Goal: Task Accomplishment & Management: Manage account settings

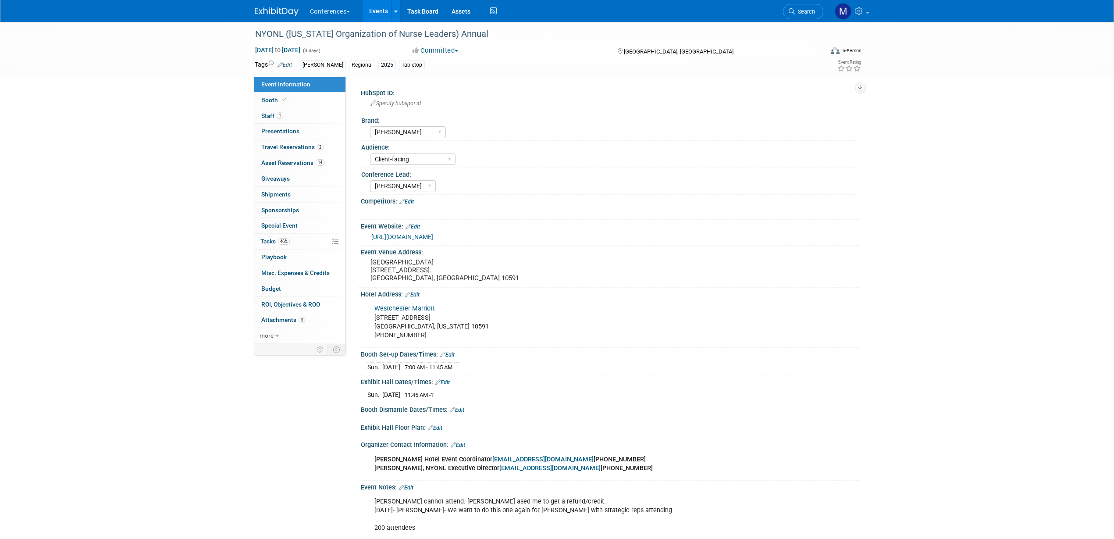
select select "[PERSON_NAME]"
select select "Client-facing"
select select "[PERSON_NAME]"
click at [806, 9] on span "Search" at bounding box center [805, 11] width 20 height 7
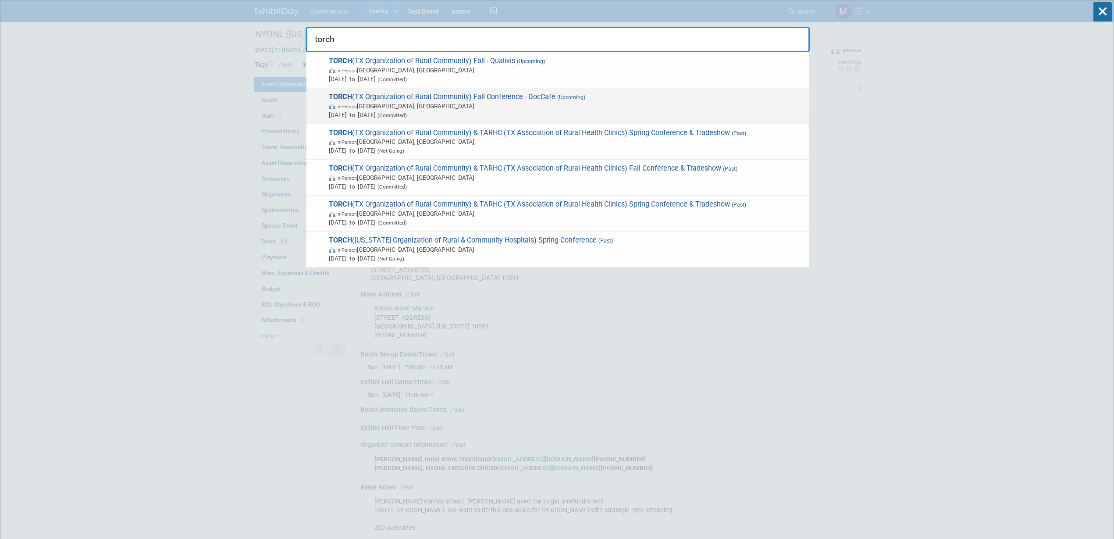
type input "torch"
click at [483, 103] on span "In-Person Austin, TX" at bounding box center [567, 106] width 476 height 9
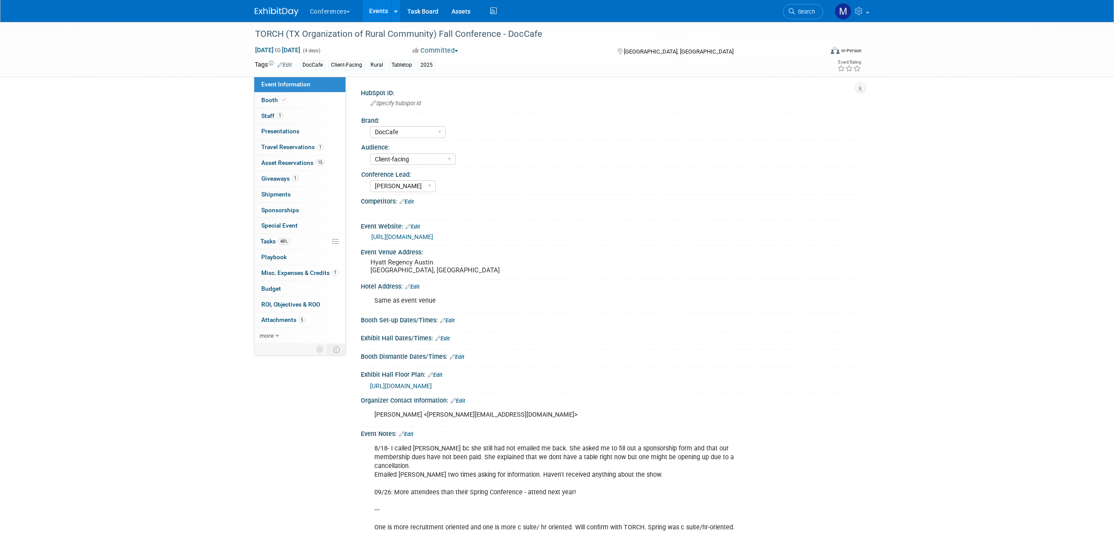
select select "DocCafe"
select select "Client-facing"
select select "[PERSON_NAME]"
click at [808, 9] on span "Search" at bounding box center [805, 11] width 20 height 7
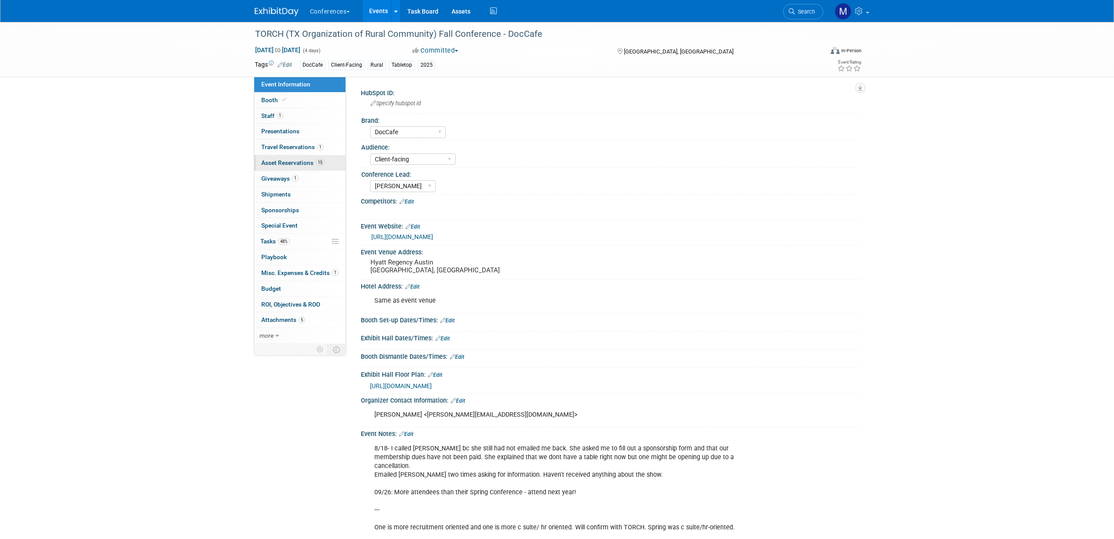
click at [334, 161] on link "15 Asset Reservations 15" at bounding box center [299, 162] width 91 height 15
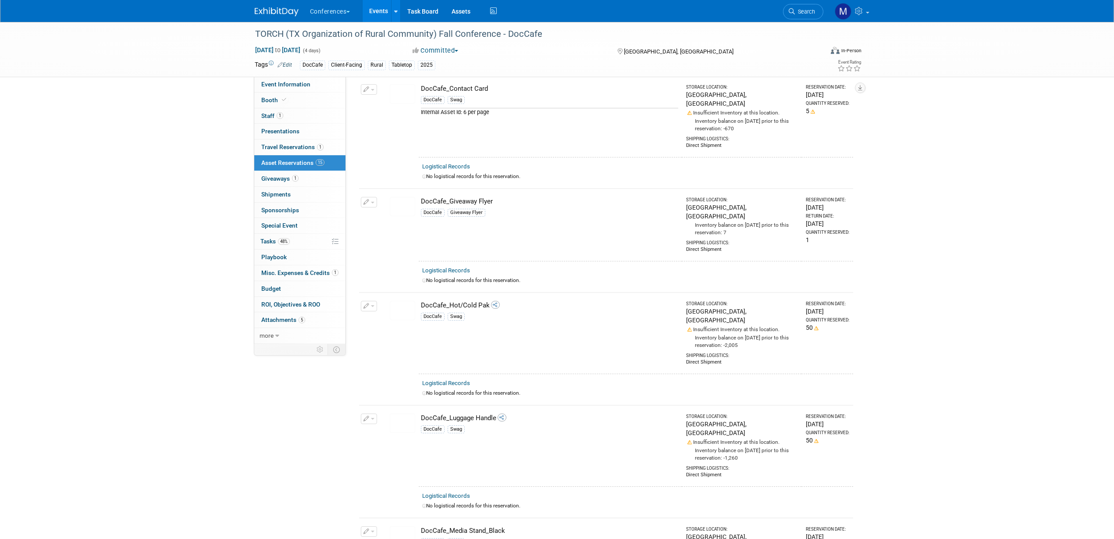
scroll to position [274, 0]
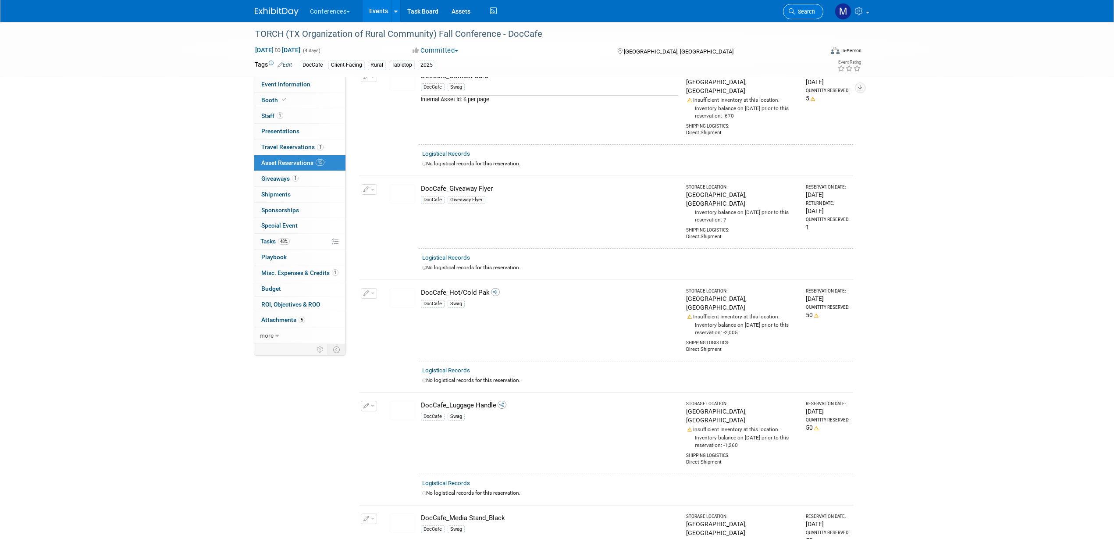
click at [801, 14] on span "Search" at bounding box center [805, 11] width 20 height 7
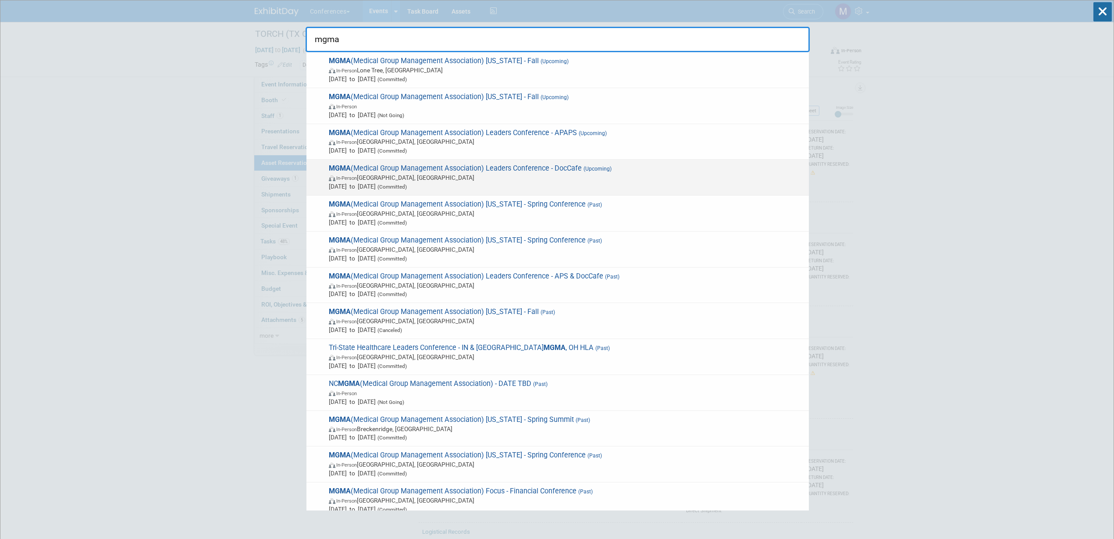
type input "mgma"
click at [442, 171] on span "MGMA (Medical Group Management Association) Leaders Conference - DocCafe (Upcom…" at bounding box center [565, 177] width 478 height 27
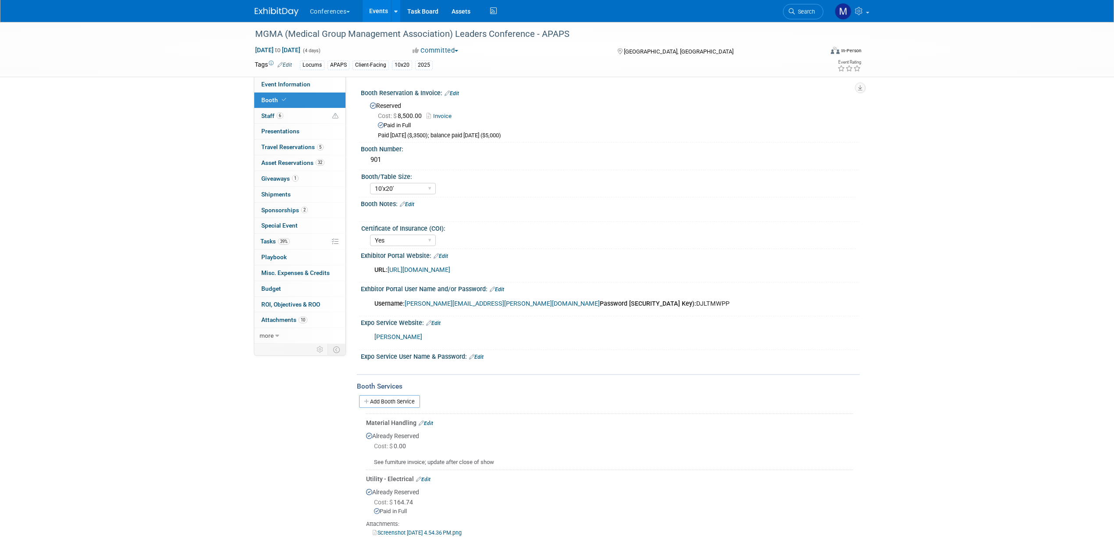
select select "10'x20'"
select select "Yes"
click at [814, 11] on span "Search" at bounding box center [805, 11] width 20 height 7
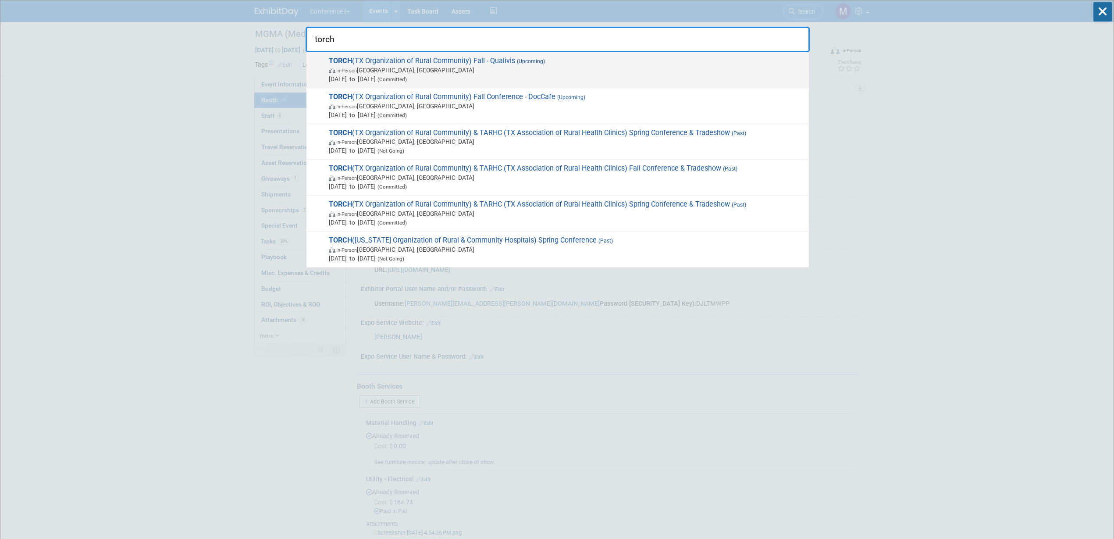
type input "torch"
click at [396, 79] on span "Sep 8, 2025 to Sep 11, 2025 (Committed)" at bounding box center [567, 79] width 476 height 9
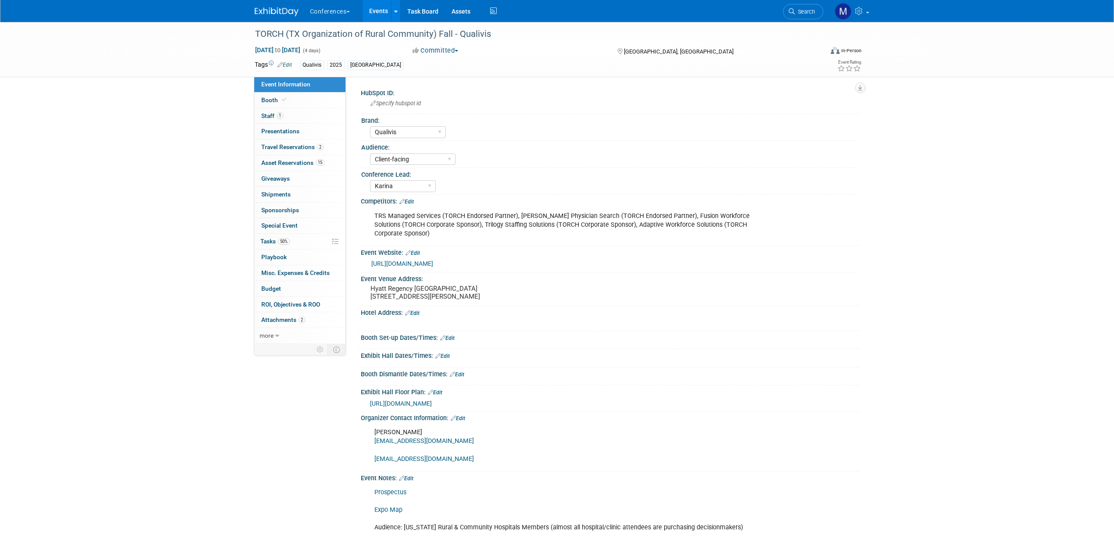
click at [326, 159] on link "15 Asset Reservations 15" at bounding box center [299, 162] width 91 height 15
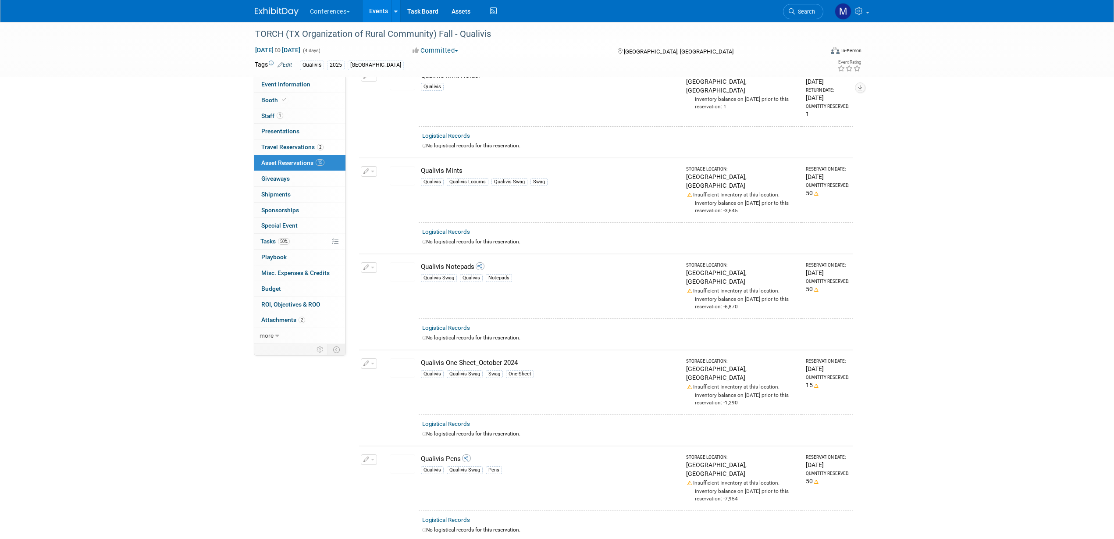
scroll to position [932, 0]
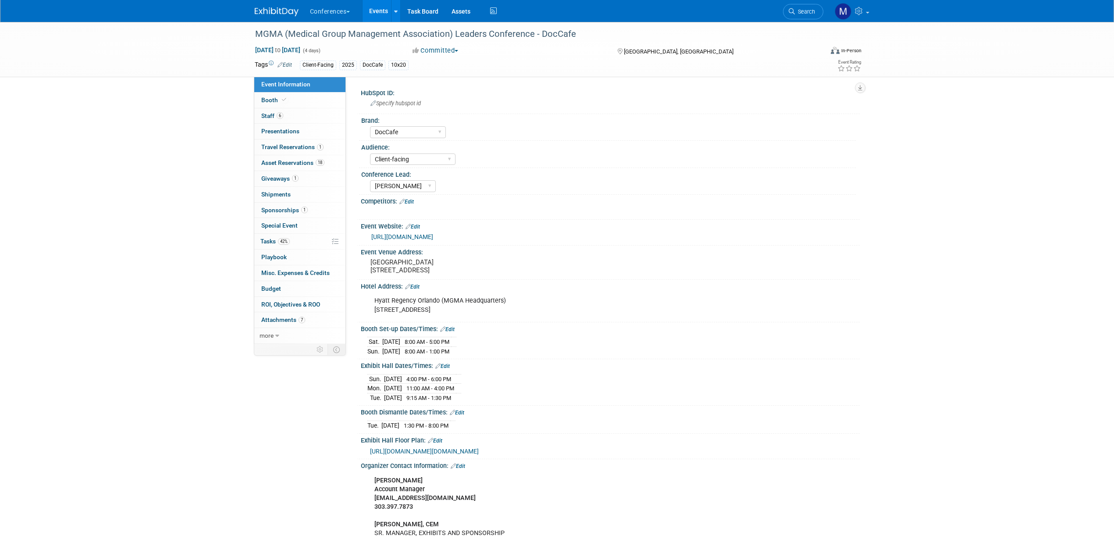
select select "DocCafe"
select select "Client-facing"
select select "[PERSON_NAME]"
click at [310, 166] on span "Asset Reservations 18" at bounding box center [292, 162] width 63 height 7
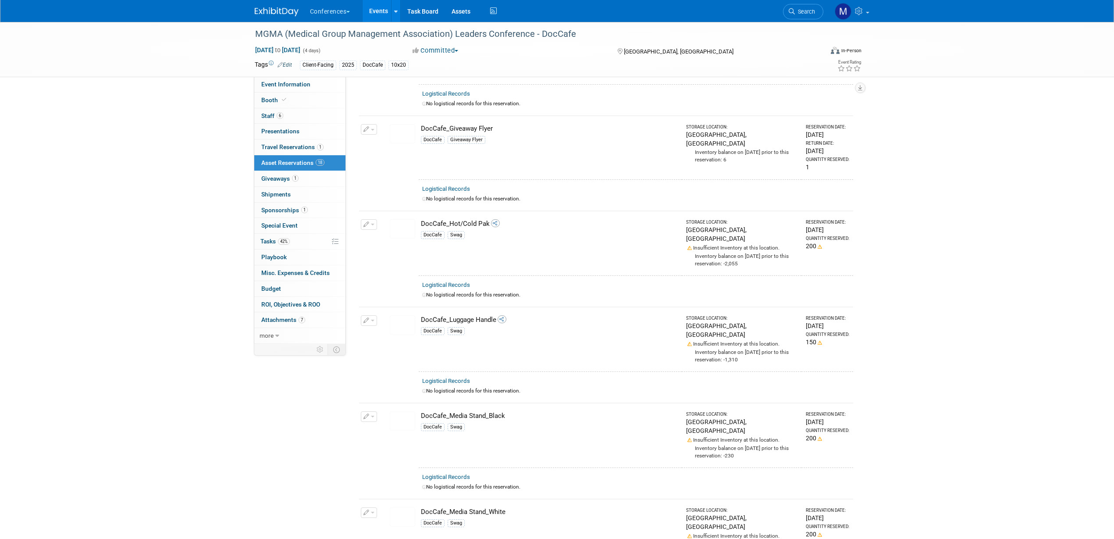
scroll to position [384, 0]
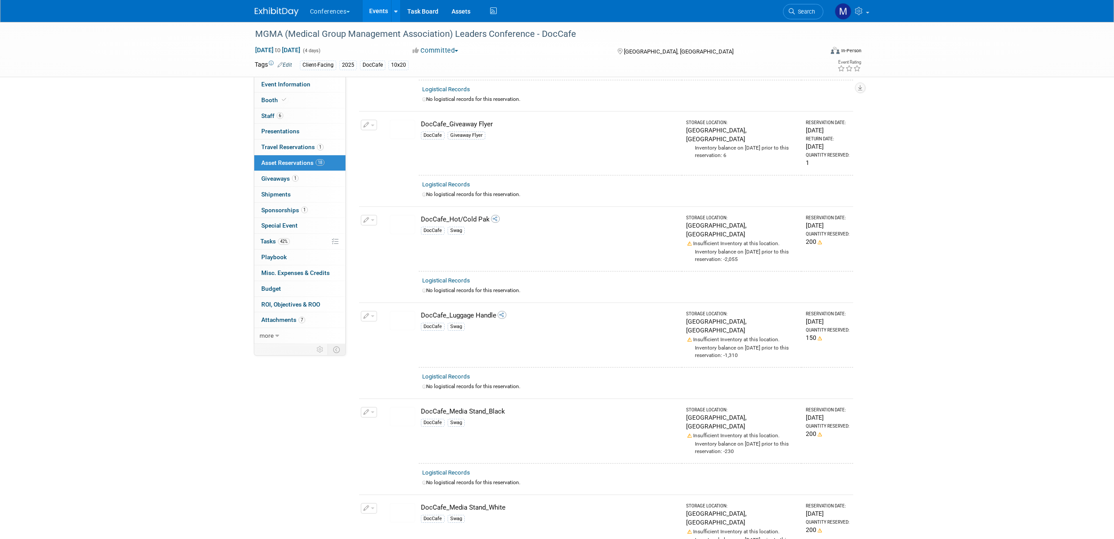
click at [374, 216] on button "button" at bounding box center [369, 220] width 16 height 11
click at [410, 228] on button "Change Reservation" at bounding box center [403, 234] width 74 height 12
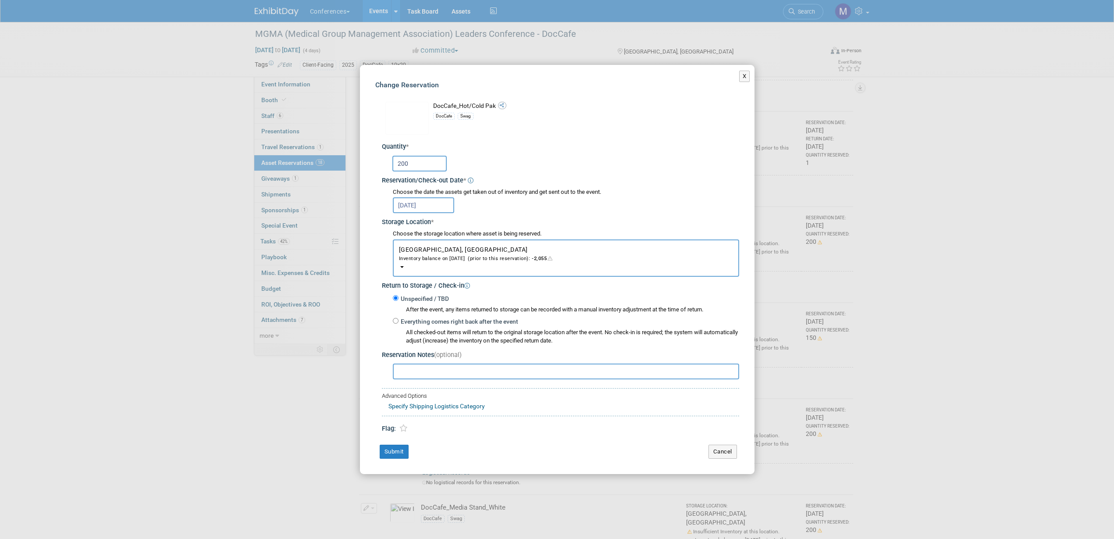
click at [419, 166] on input "200" at bounding box center [419, 164] width 54 height 16
type input "250"
click at [402, 455] on button "Submit" at bounding box center [394, 452] width 29 height 14
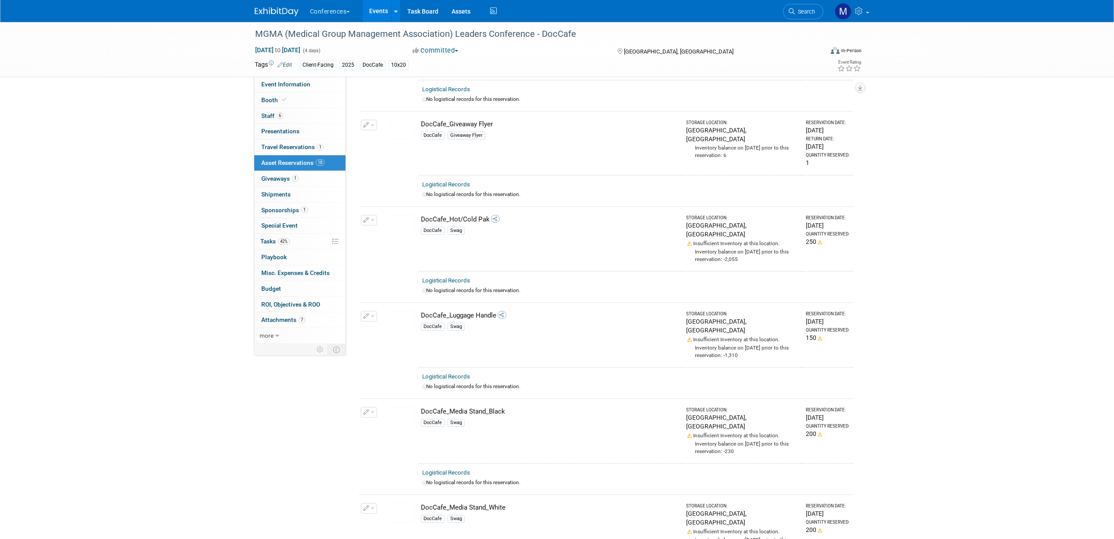
scroll to position [493, 0]
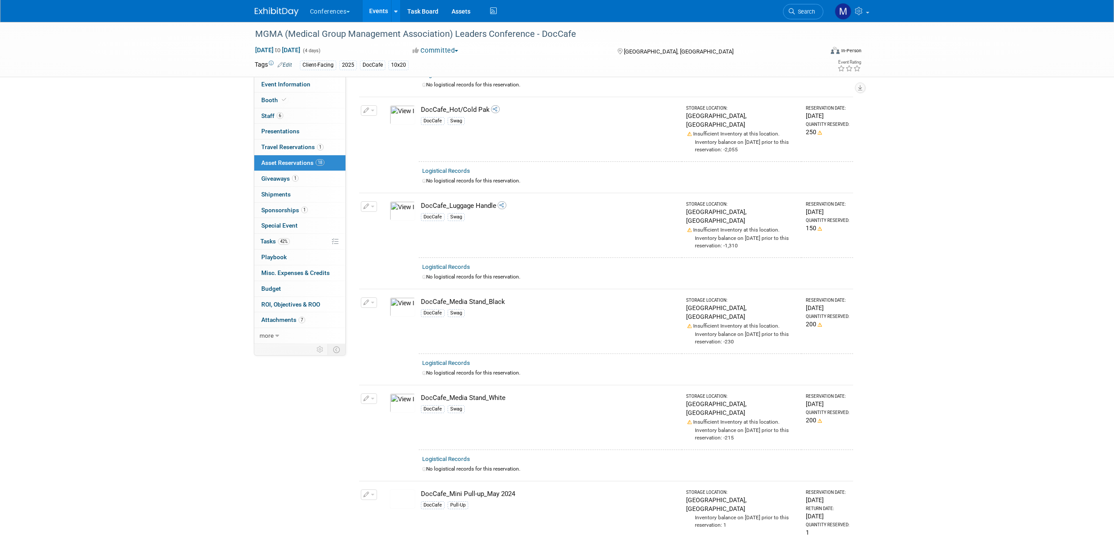
click at [372, 201] on button "button" at bounding box center [369, 206] width 16 height 11
click at [388, 215] on button "Change Reservation" at bounding box center [403, 221] width 74 height 12
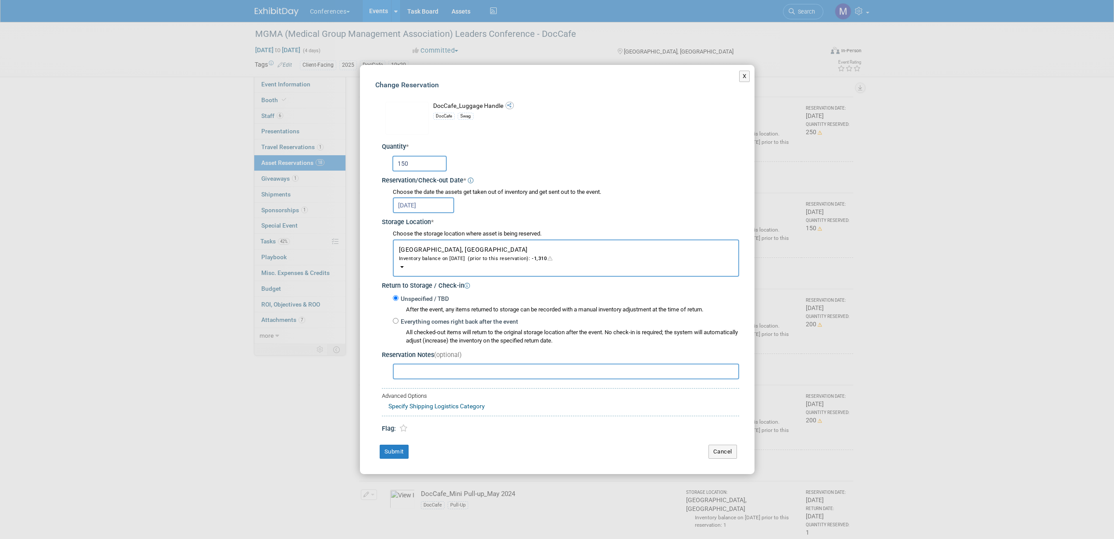
click at [418, 167] on input "150" at bounding box center [419, 164] width 54 height 16
type input "1"
type input "200"
click at [398, 448] on button "Submit" at bounding box center [394, 452] width 29 height 14
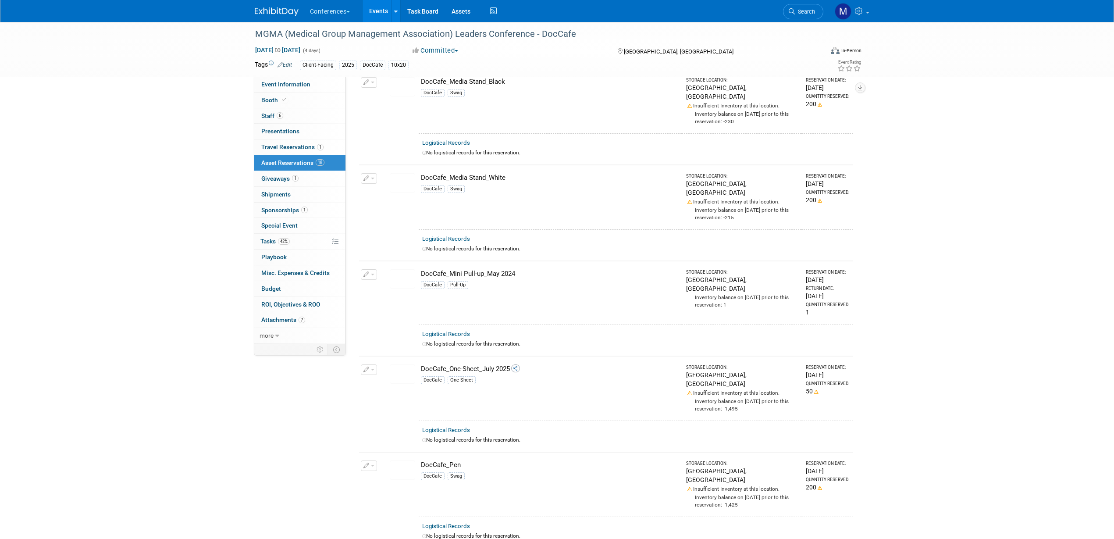
scroll to position [767, 0]
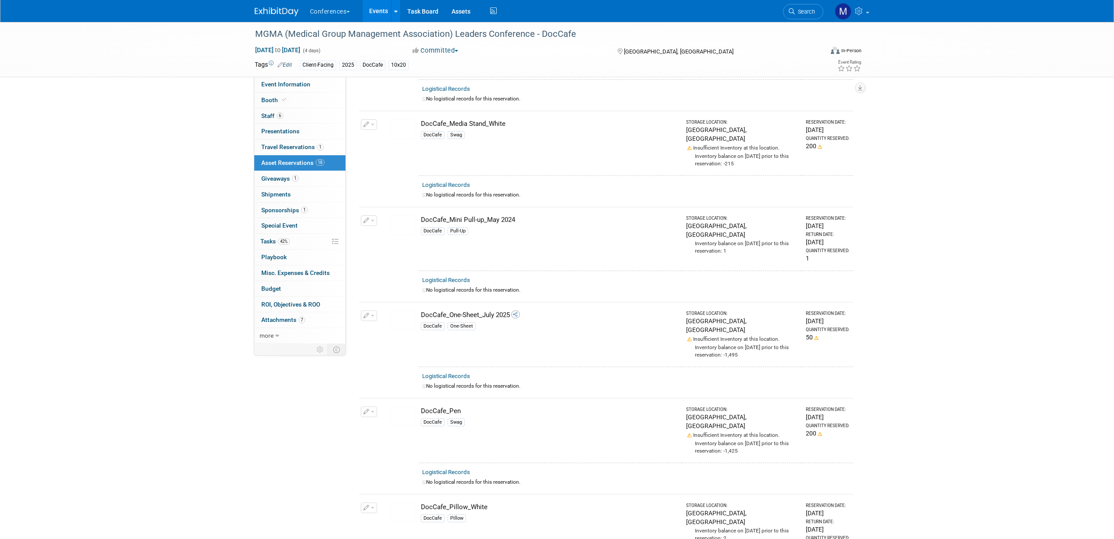
click at [374, 406] on button "button" at bounding box center [369, 411] width 16 height 11
click at [400, 420] on button "Change Reservation" at bounding box center [403, 426] width 74 height 12
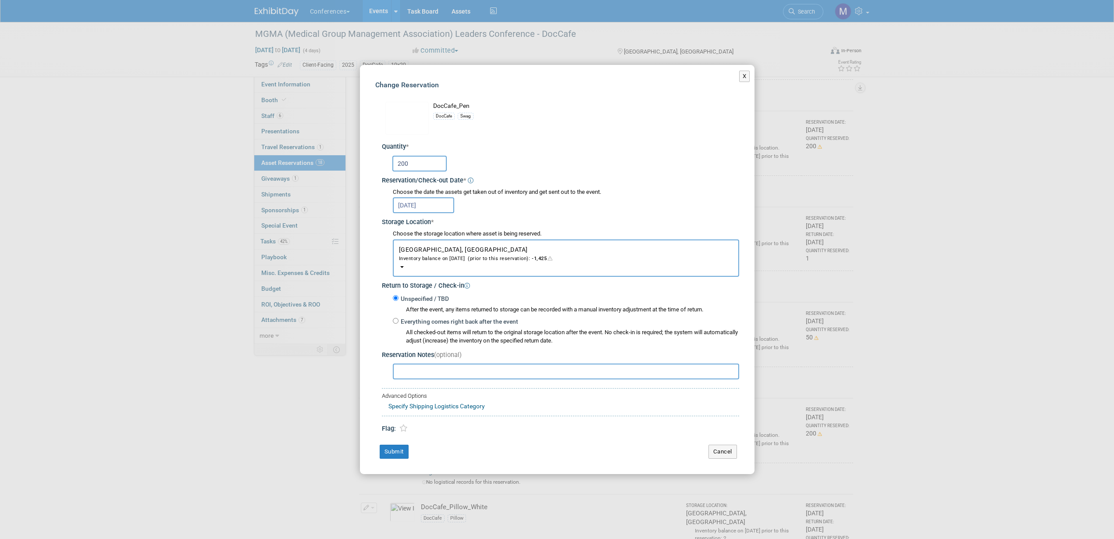
click at [416, 168] on input "200" at bounding box center [419, 164] width 54 height 16
type input "2"
type input "250"
click at [397, 451] on button "Submit" at bounding box center [394, 452] width 29 height 14
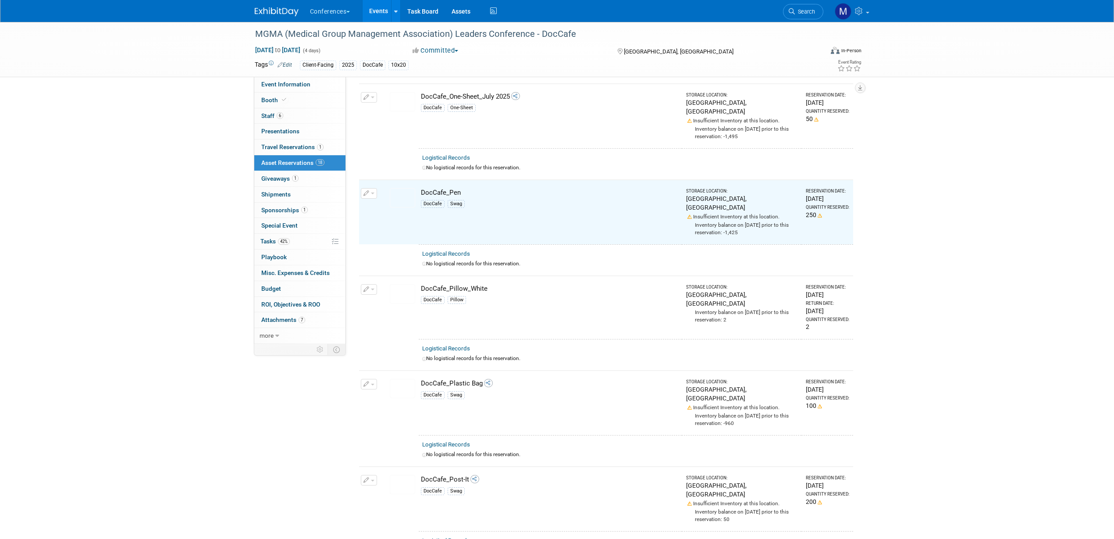
scroll to position [1041, 0]
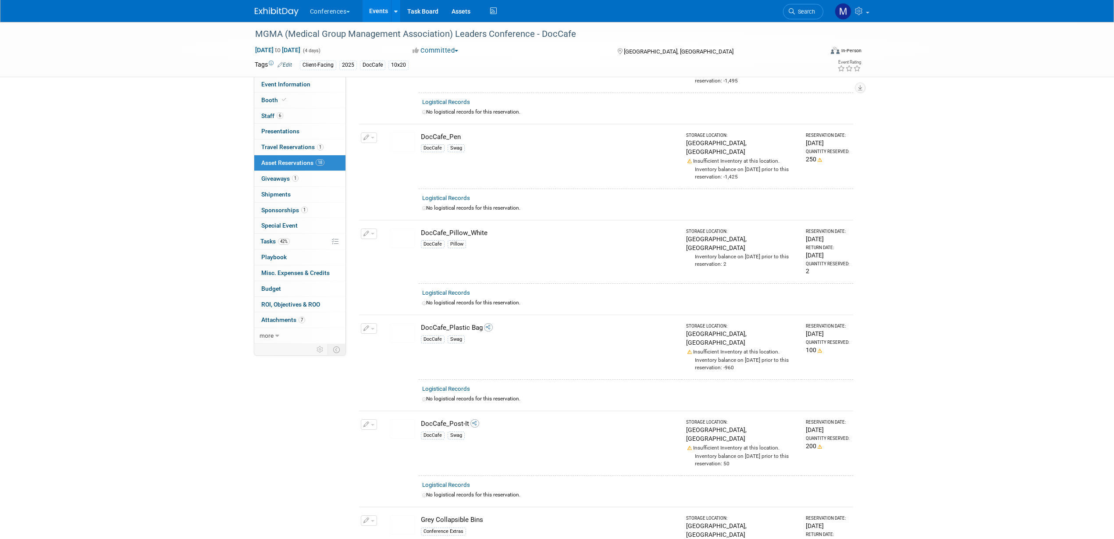
click at [372, 323] on button "button" at bounding box center [369, 328] width 16 height 11
click at [399, 337] on button "Change Reservation" at bounding box center [403, 343] width 74 height 12
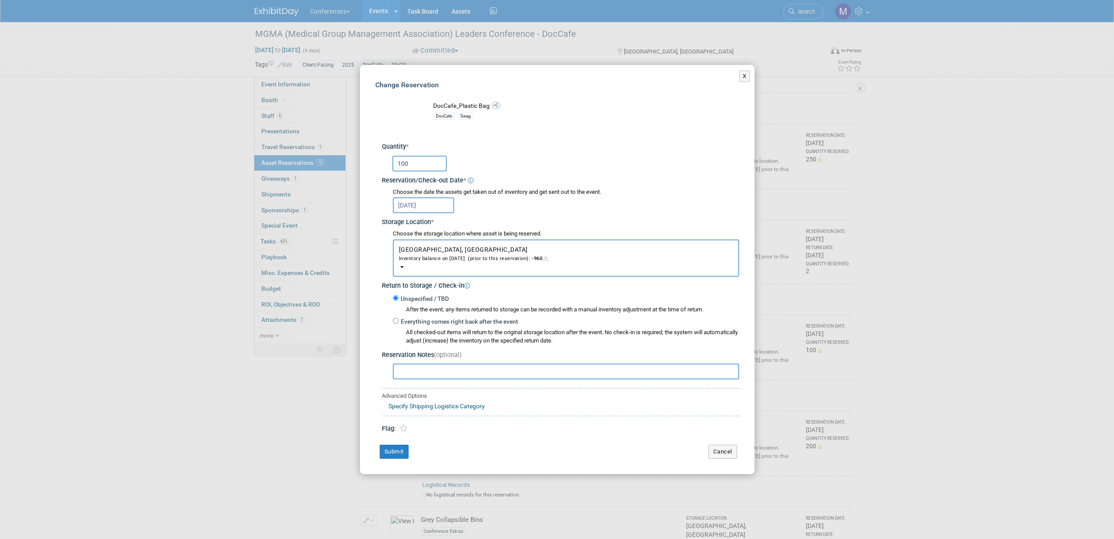
click at [417, 160] on input "100" at bounding box center [419, 164] width 54 height 16
type input "1"
type input "200"
click at [402, 448] on button "Submit" at bounding box center [394, 452] width 29 height 14
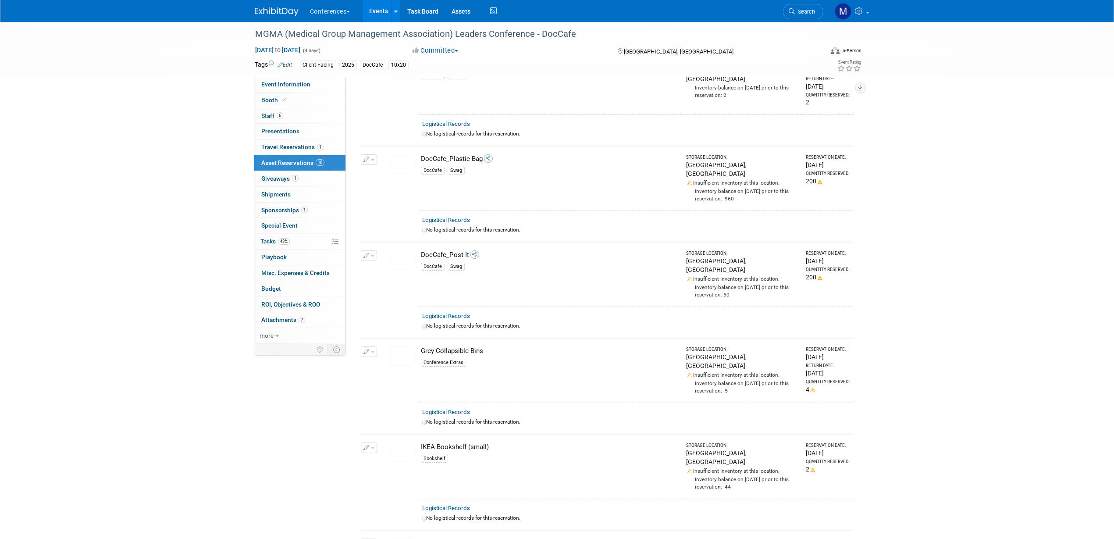
scroll to position [1096, 0]
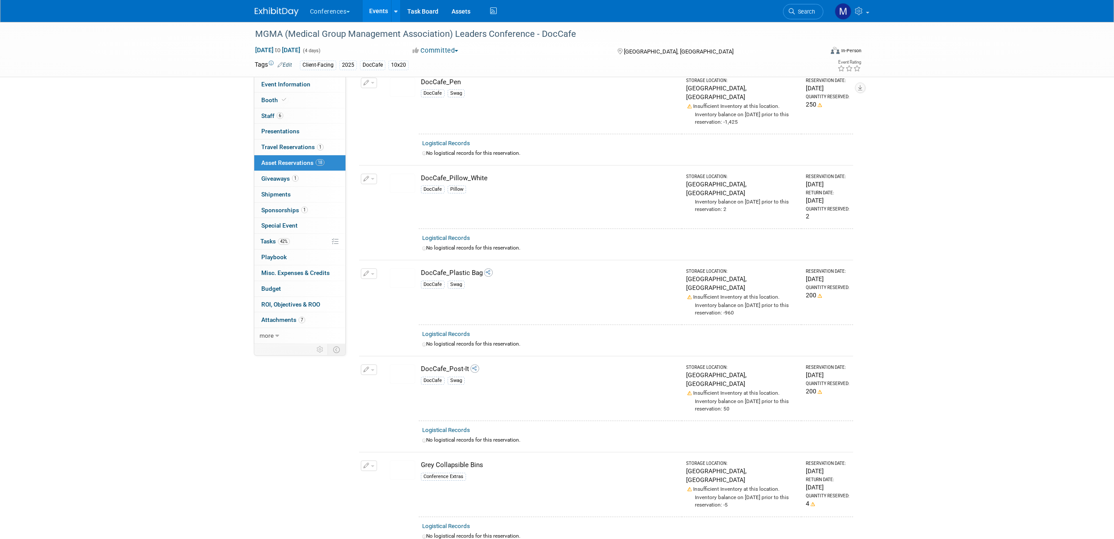
click at [374, 364] on button "button" at bounding box center [369, 369] width 16 height 11
click at [387, 378] on button "Change Reservation" at bounding box center [403, 384] width 74 height 12
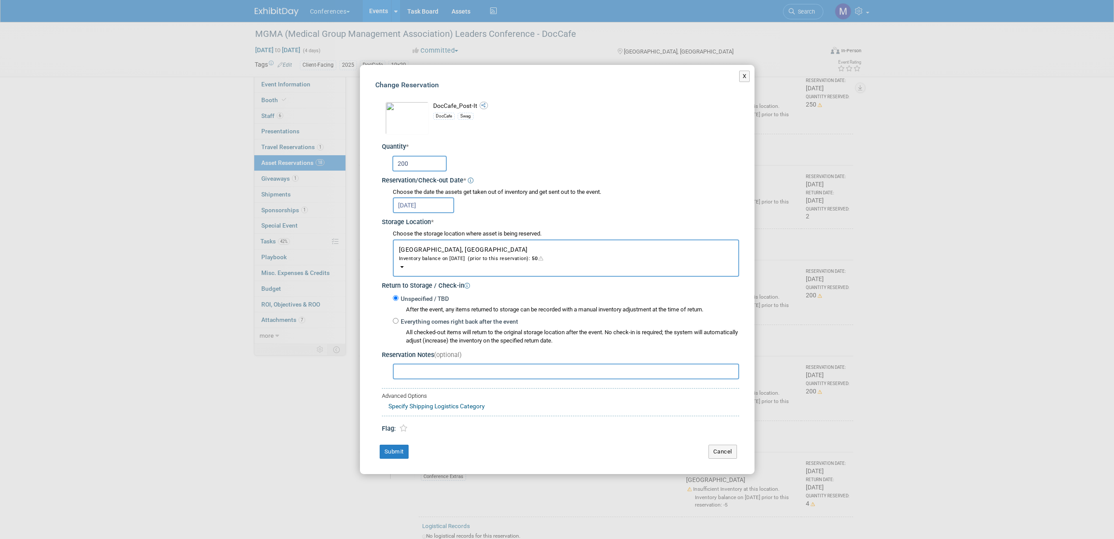
click at [416, 163] on input "200" at bounding box center [419, 164] width 54 height 16
type input "2"
type input "250"
click at [392, 445] on button "Submit" at bounding box center [394, 452] width 29 height 14
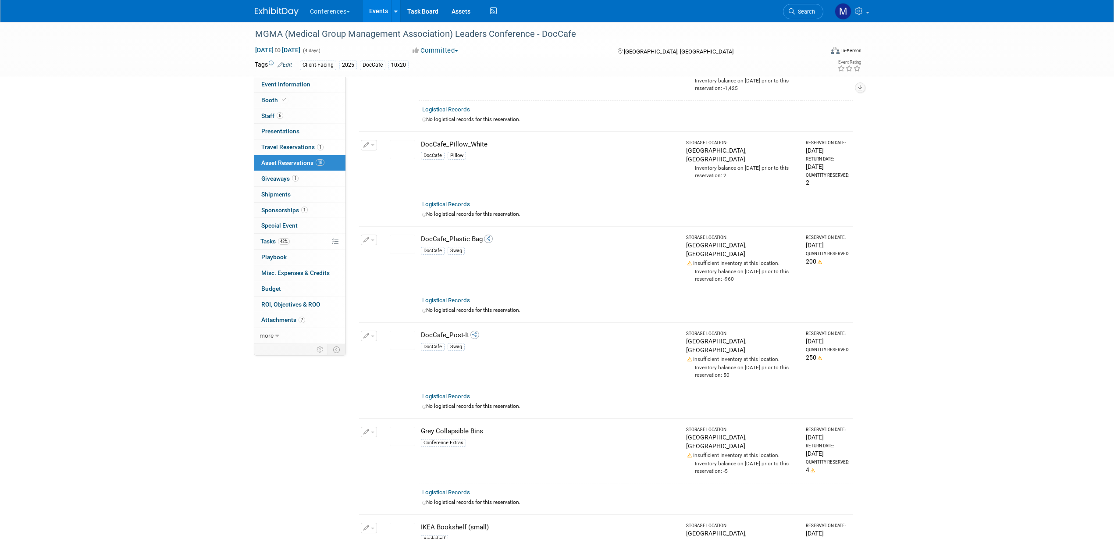
scroll to position [1151, 0]
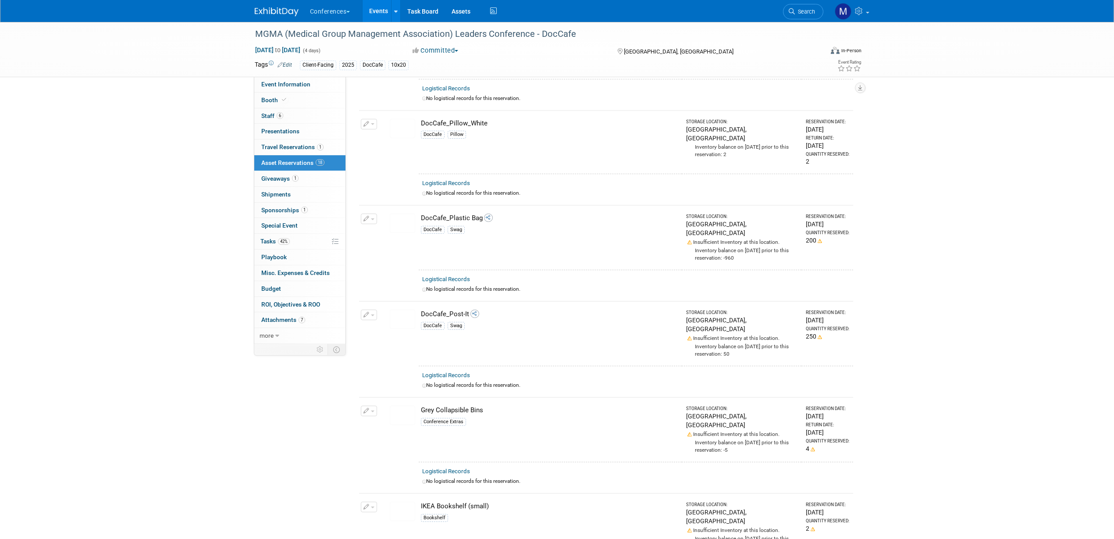
click at [370, 214] on button "button" at bounding box center [369, 219] width 16 height 11
click at [392, 227] on button "Change Reservation" at bounding box center [403, 233] width 74 height 12
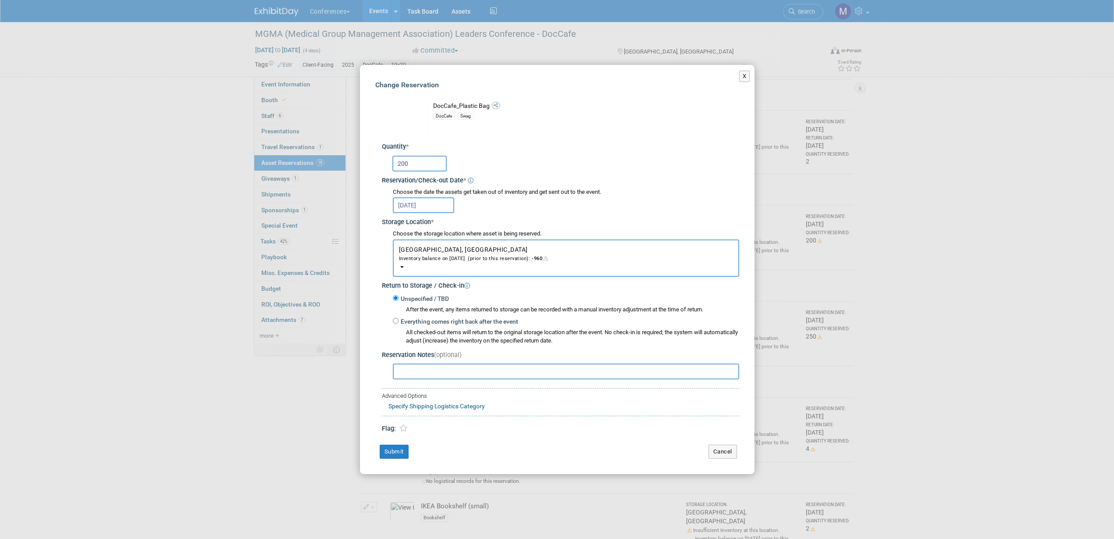
click at [416, 168] on input "200" at bounding box center [419, 164] width 54 height 16
type input "2"
type input "100"
click at [402, 452] on button "Submit" at bounding box center [394, 452] width 29 height 14
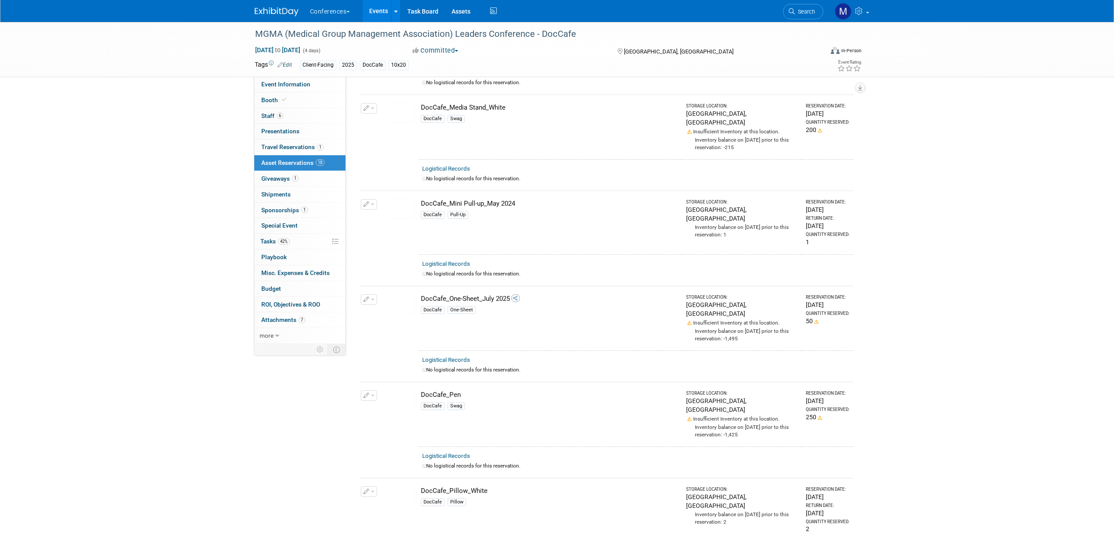
scroll to position [767, 0]
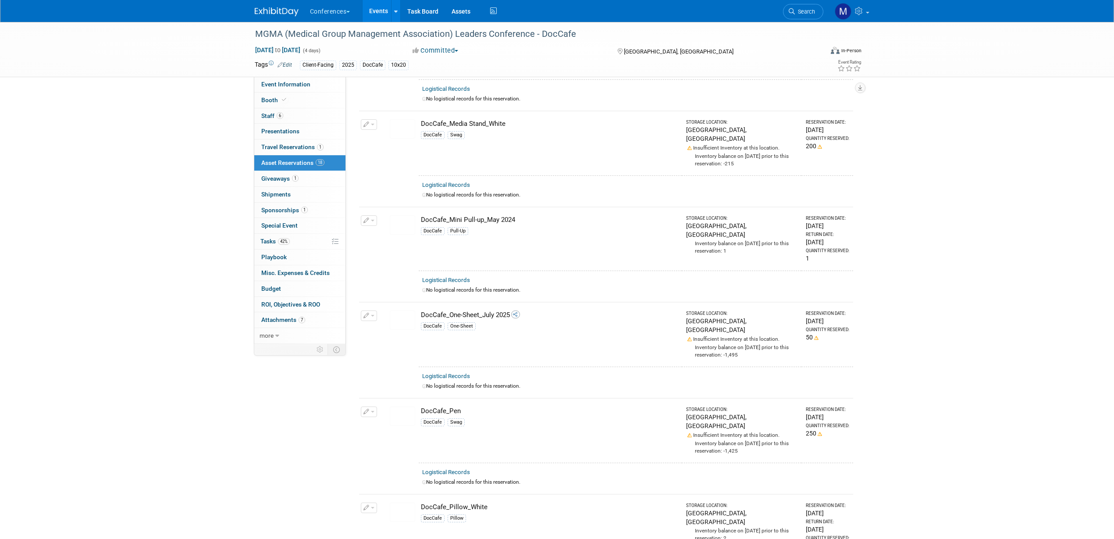
click at [374, 315] on span "button" at bounding box center [373, 316] width 4 height 2
click at [395, 324] on button "Change Reservation" at bounding box center [403, 330] width 74 height 12
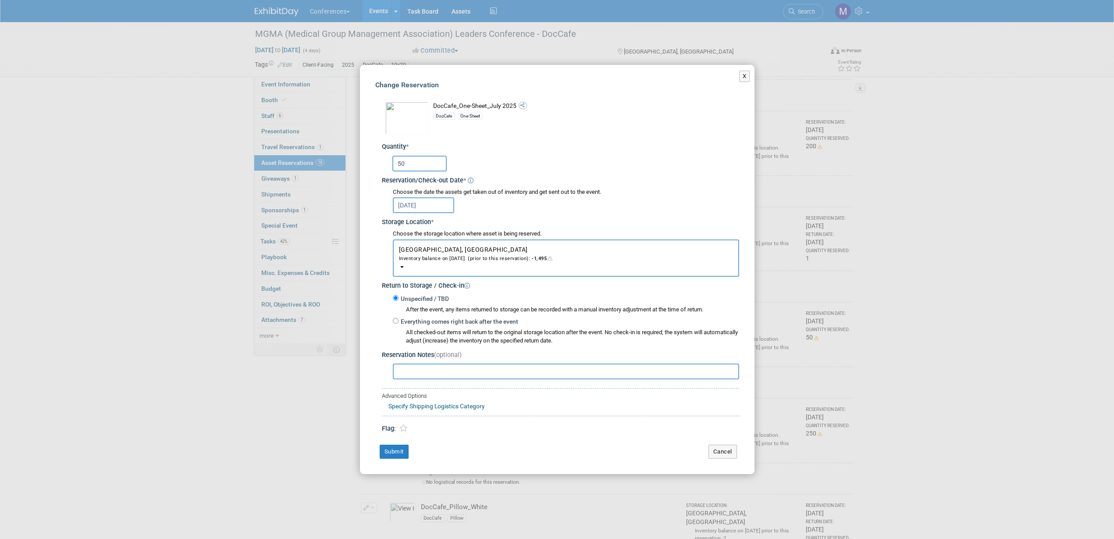
click at [421, 166] on input "50" at bounding box center [419, 164] width 54 height 16
type input "5"
type input "100"
click at [391, 449] on button "Submit" at bounding box center [394, 452] width 29 height 14
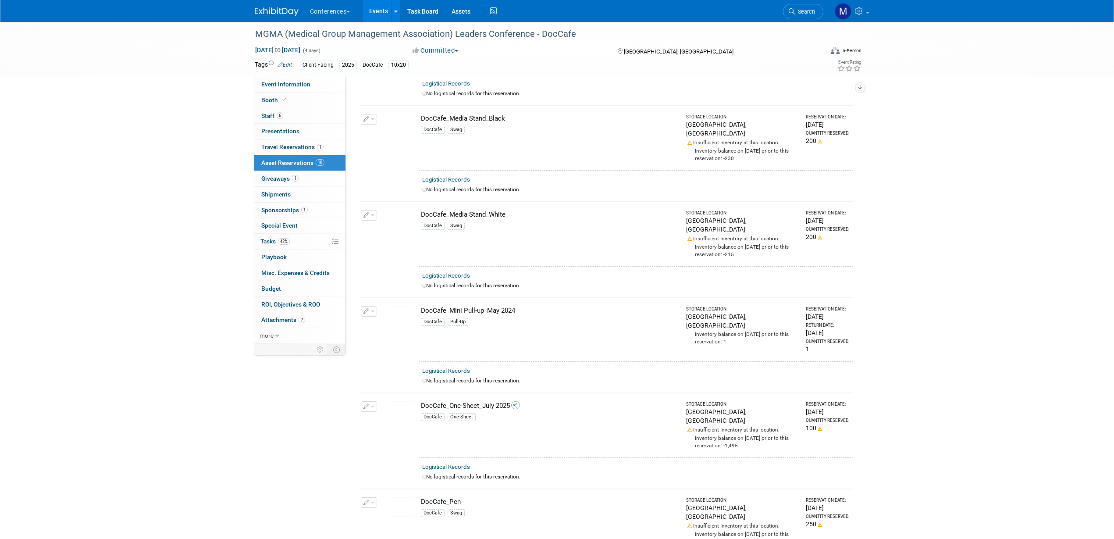
scroll to position [603, 0]
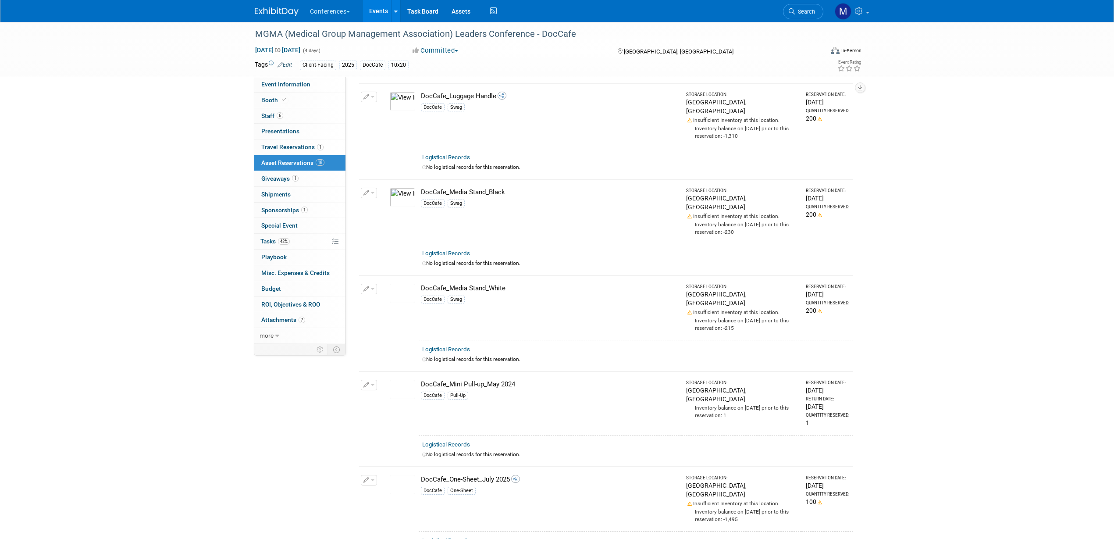
click at [371, 288] on span "button" at bounding box center [373, 289] width 4 height 2
click at [412, 297] on button "Change Reservation" at bounding box center [403, 303] width 74 height 12
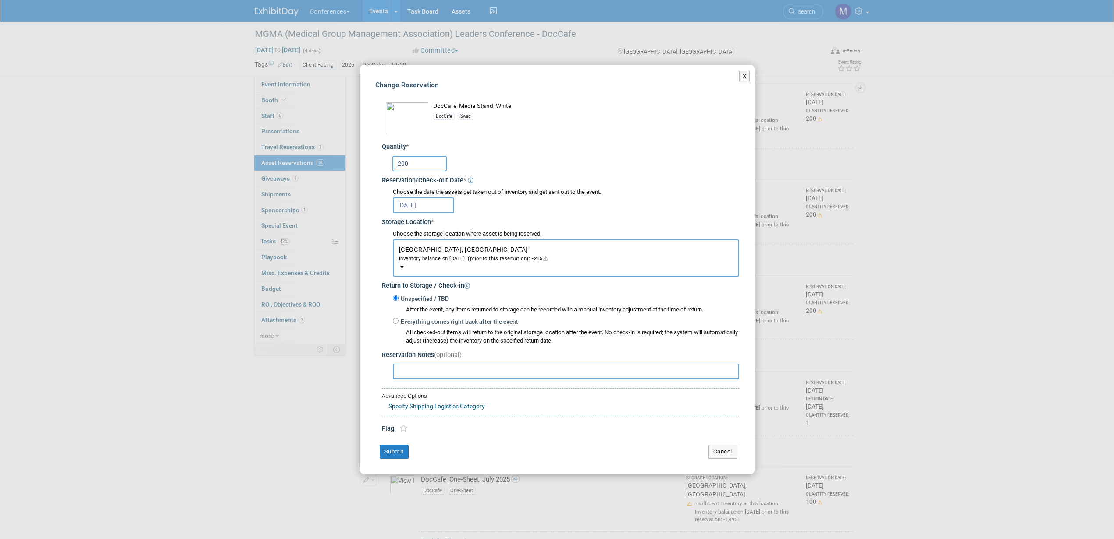
click at [419, 155] on div "200" at bounding box center [565, 162] width 347 height 17
type input "250"
click at [403, 449] on button "Submit" at bounding box center [394, 452] width 29 height 14
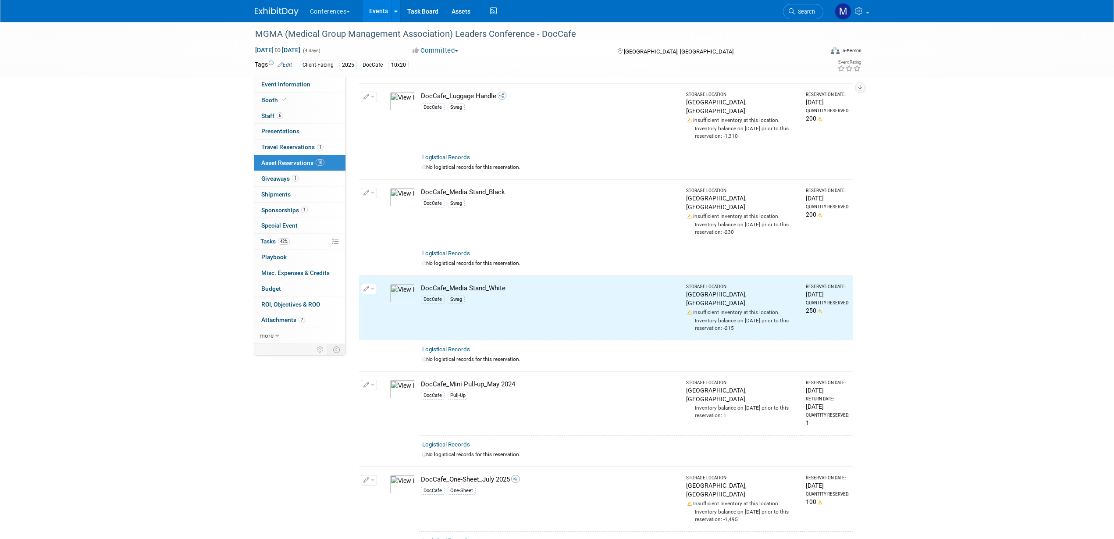
click at [370, 188] on button "button" at bounding box center [369, 193] width 16 height 11
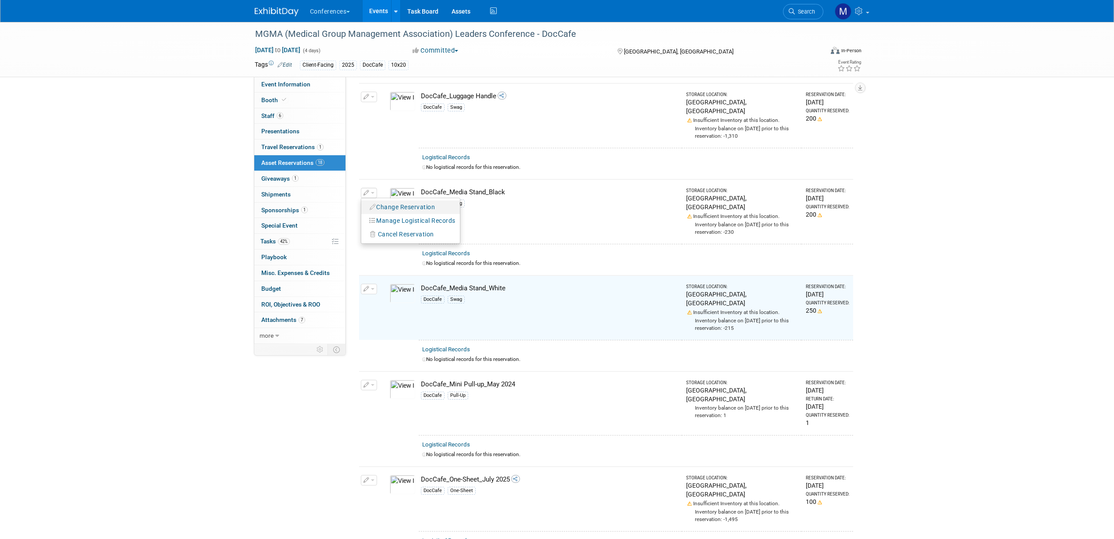
click at [391, 201] on button "Change Reservation" at bounding box center [403, 207] width 74 height 12
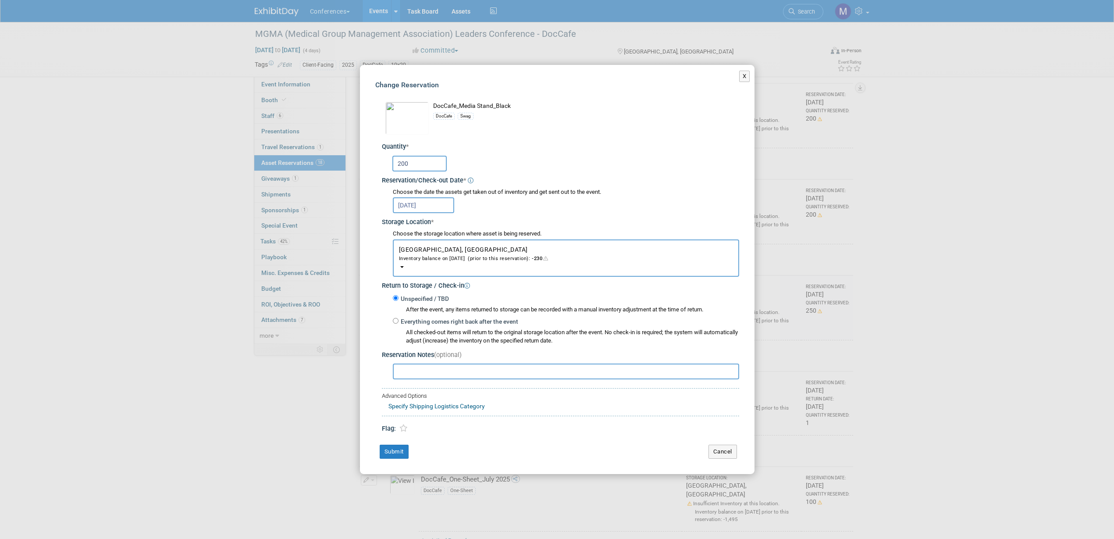
click at [418, 161] on input "200" at bounding box center [419, 164] width 54 height 16
type input "250"
click at [390, 450] on button "Submit" at bounding box center [394, 452] width 29 height 14
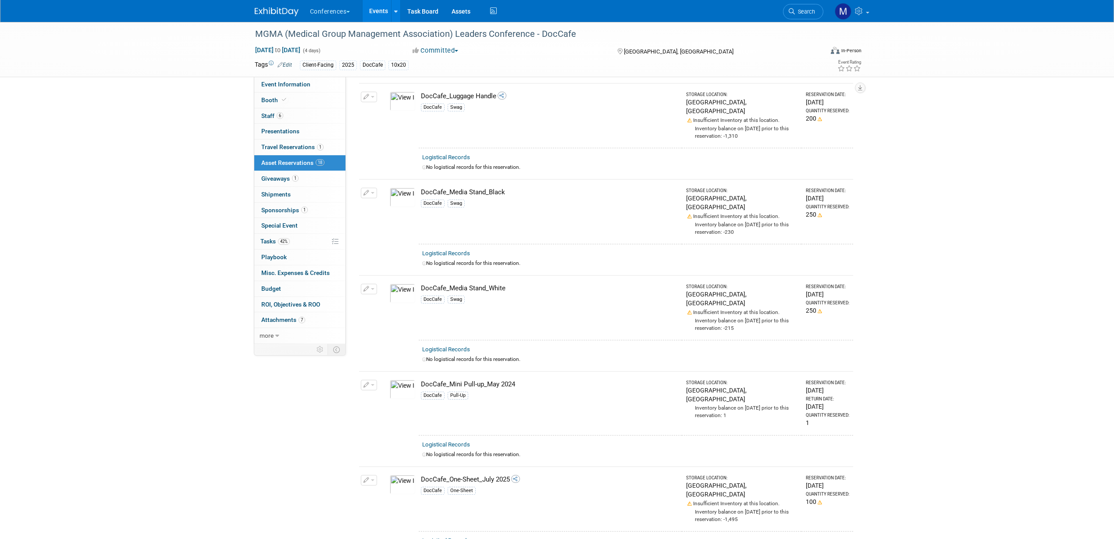
click at [267, 7] on link at bounding box center [282, 7] width 54 height 7
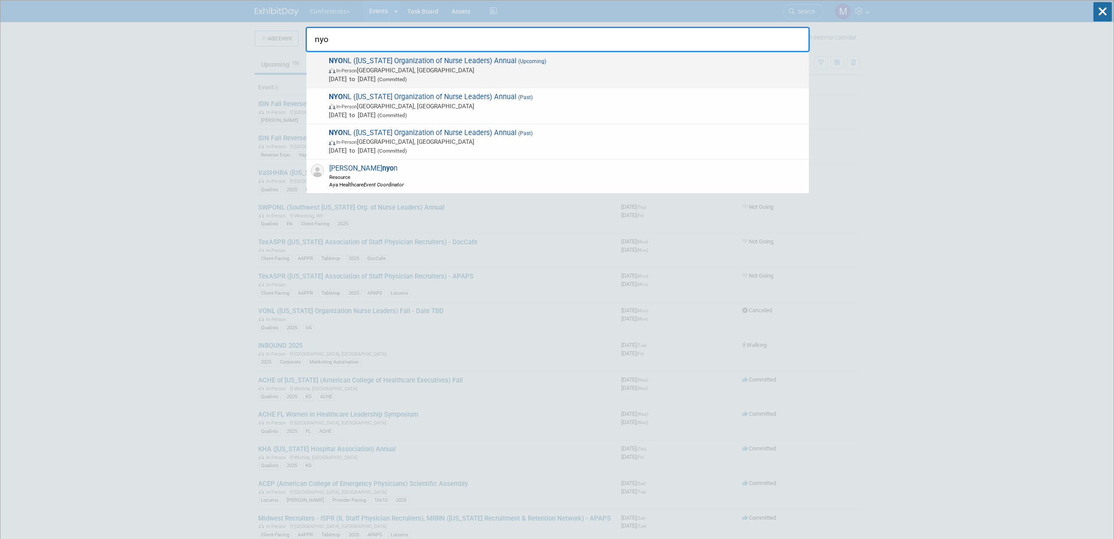
type input "nyo"
click at [387, 66] on span "In-Person Tarrytown, NY" at bounding box center [567, 70] width 476 height 9
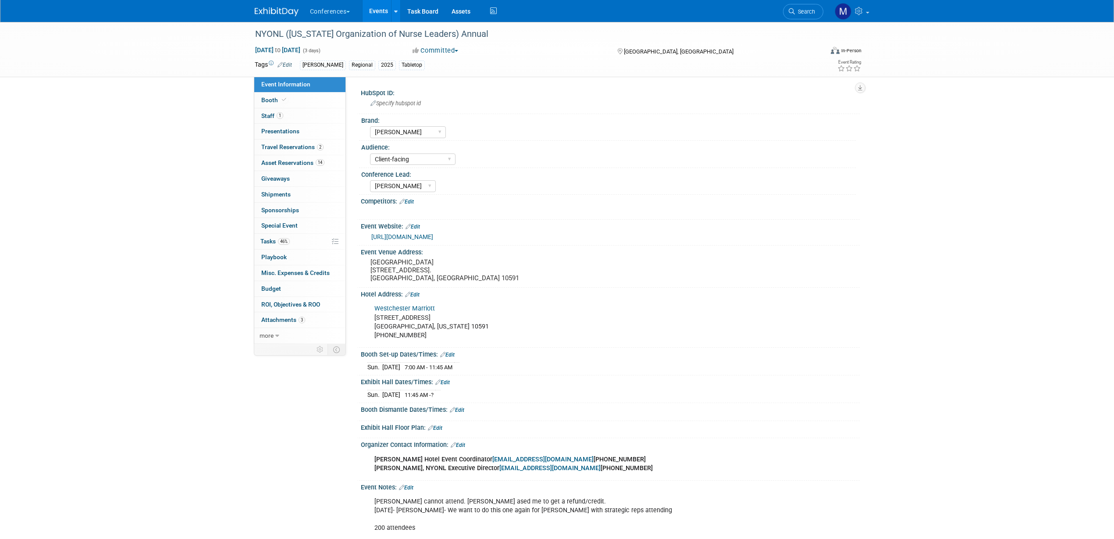
select select "[PERSON_NAME]"
select select "Client-facing"
select select "Marygrace"
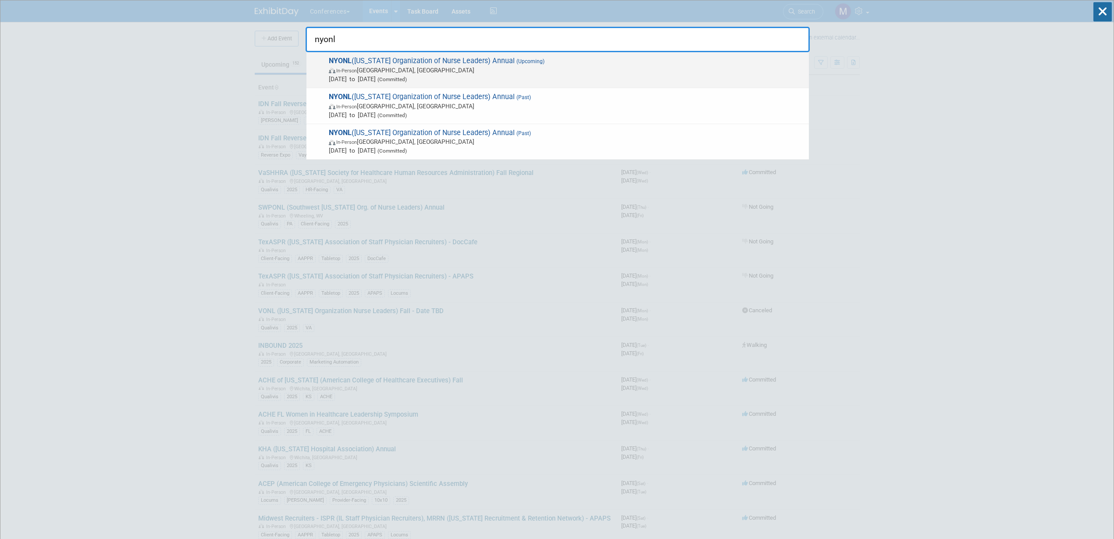
type input "nyonl"
click at [353, 70] on span "In-Person" at bounding box center [346, 71] width 21 height 6
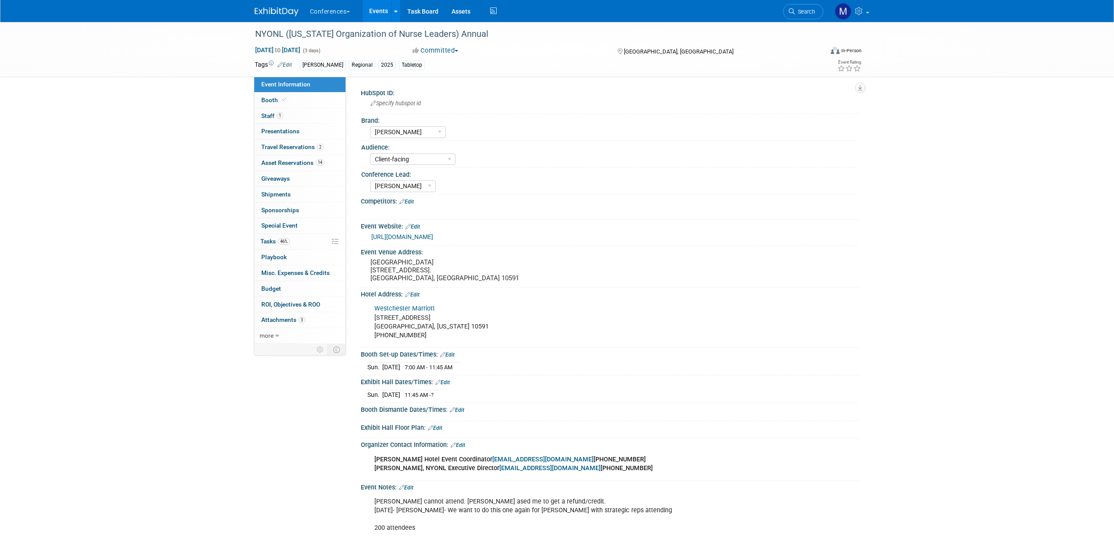
select select "[PERSON_NAME]"
select select "Client-facing"
select select "[PERSON_NAME]"
click at [285, 236] on link "46% Tasks 46%" at bounding box center [299, 241] width 91 height 15
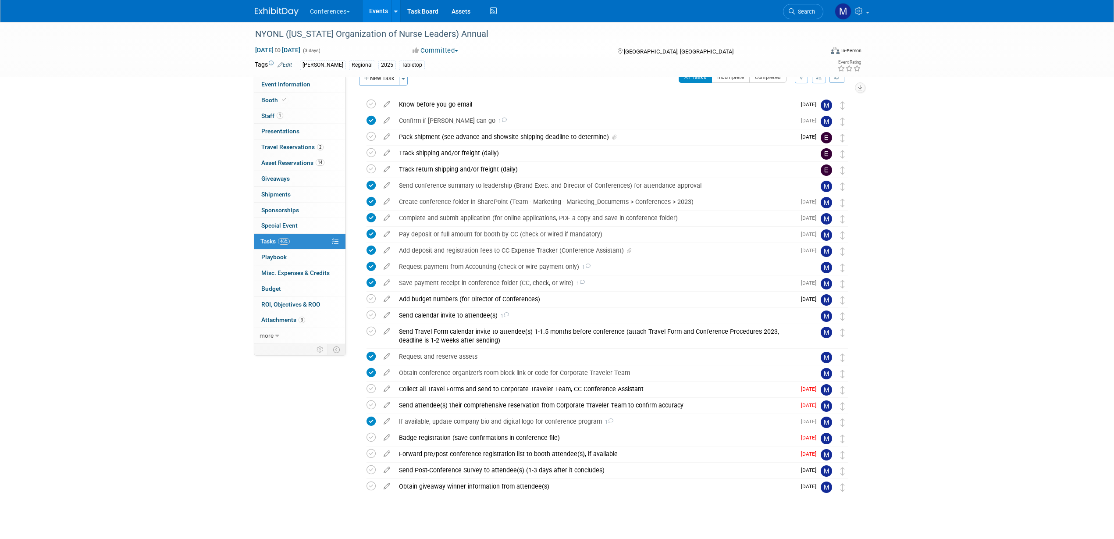
scroll to position [27, 0]
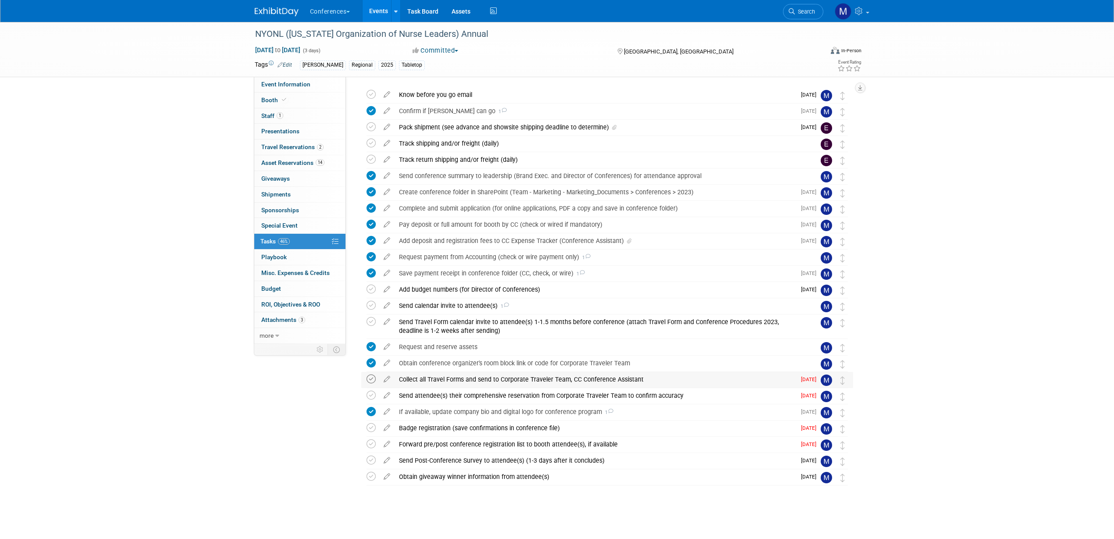
click at [371, 379] on icon at bounding box center [371, 378] width 9 height 9
click at [367, 317] on icon at bounding box center [371, 321] width 9 height 9
click at [372, 304] on icon at bounding box center [371, 305] width 9 height 9
click at [421, 305] on div "Send calendar invite to attendee(s) 1" at bounding box center [599, 305] width 409 height 15
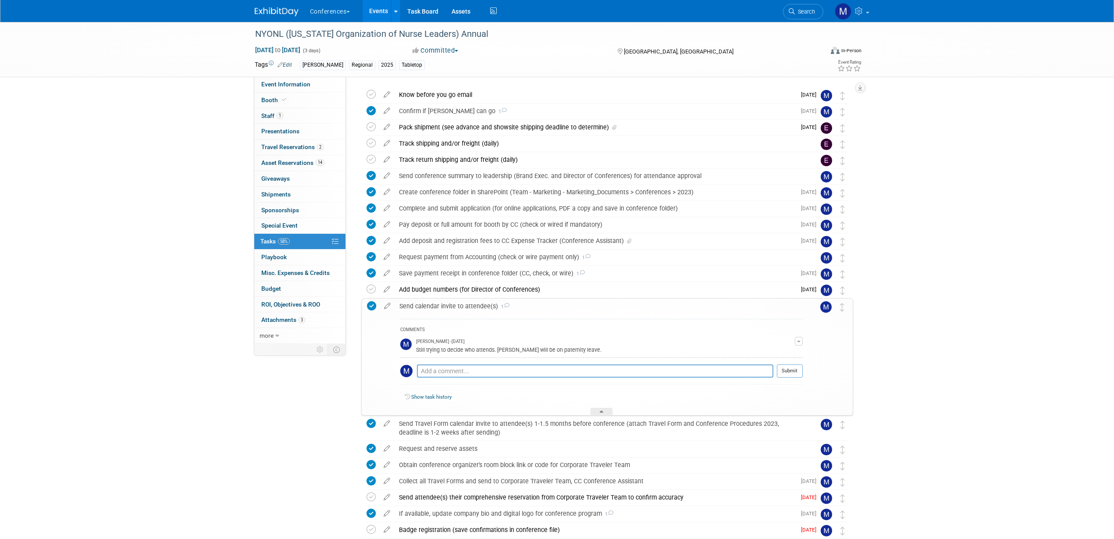
click at [422, 305] on div "Send calendar invite to attendee(s) 1" at bounding box center [599, 306] width 408 height 15
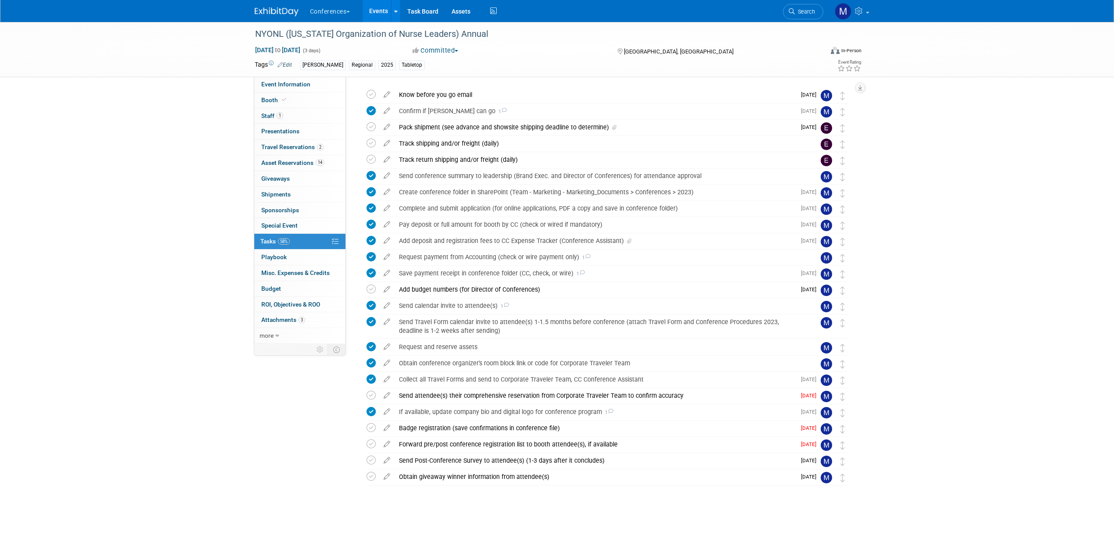
click at [283, 12] on img at bounding box center [277, 11] width 44 height 9
